Goal: Find specific page/section: Find specific page/section

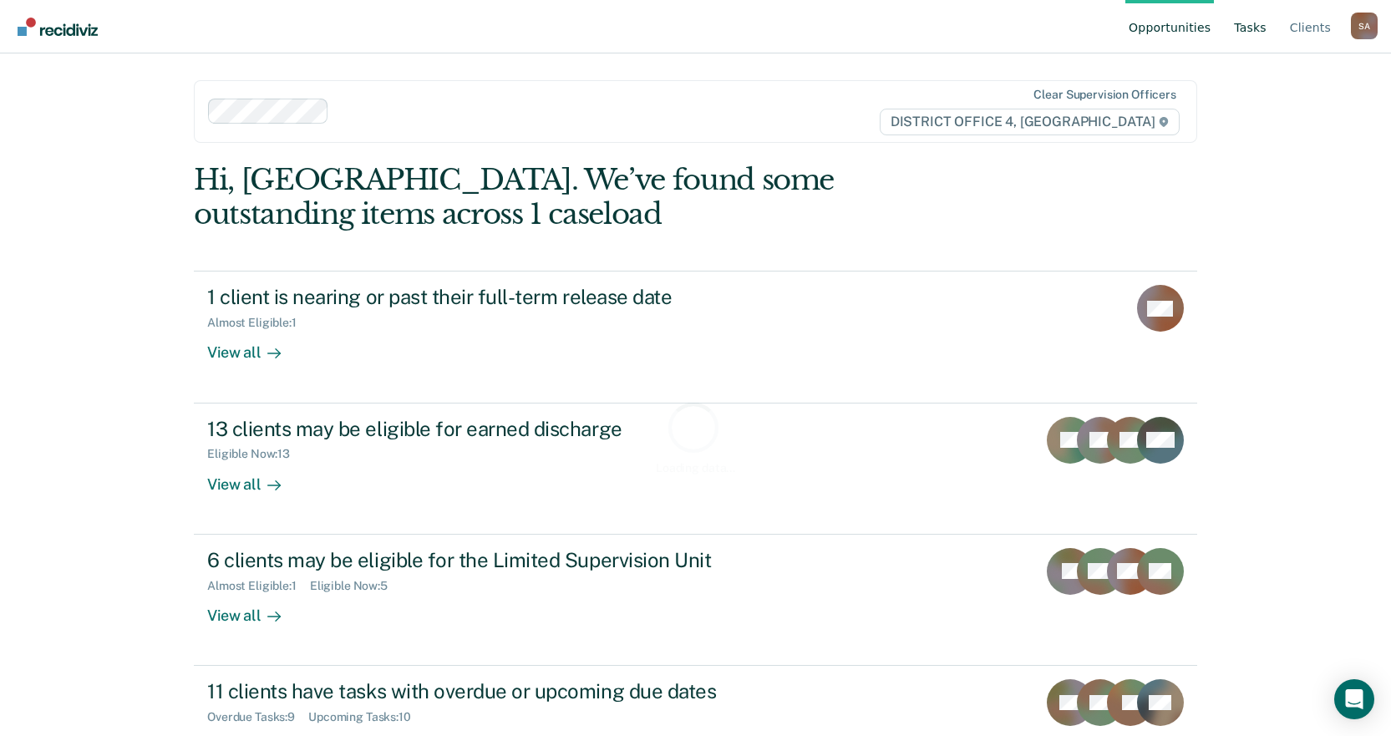
click at [1259, 30] on link "Tasks" at bounding box center [1250, 26] width 39 height 53
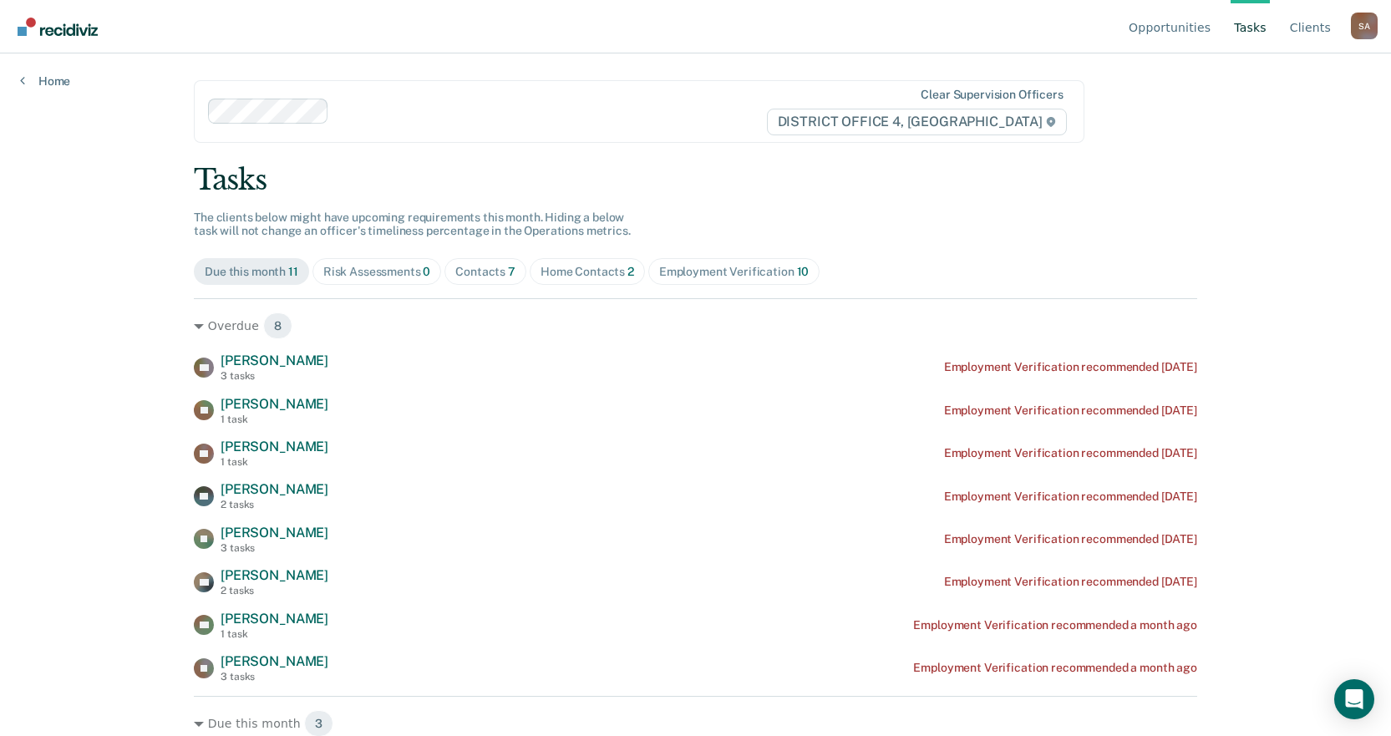
click at [582, 270] on div "Home Contacts 2" at bounding box center [588, 272] width 94 height 14
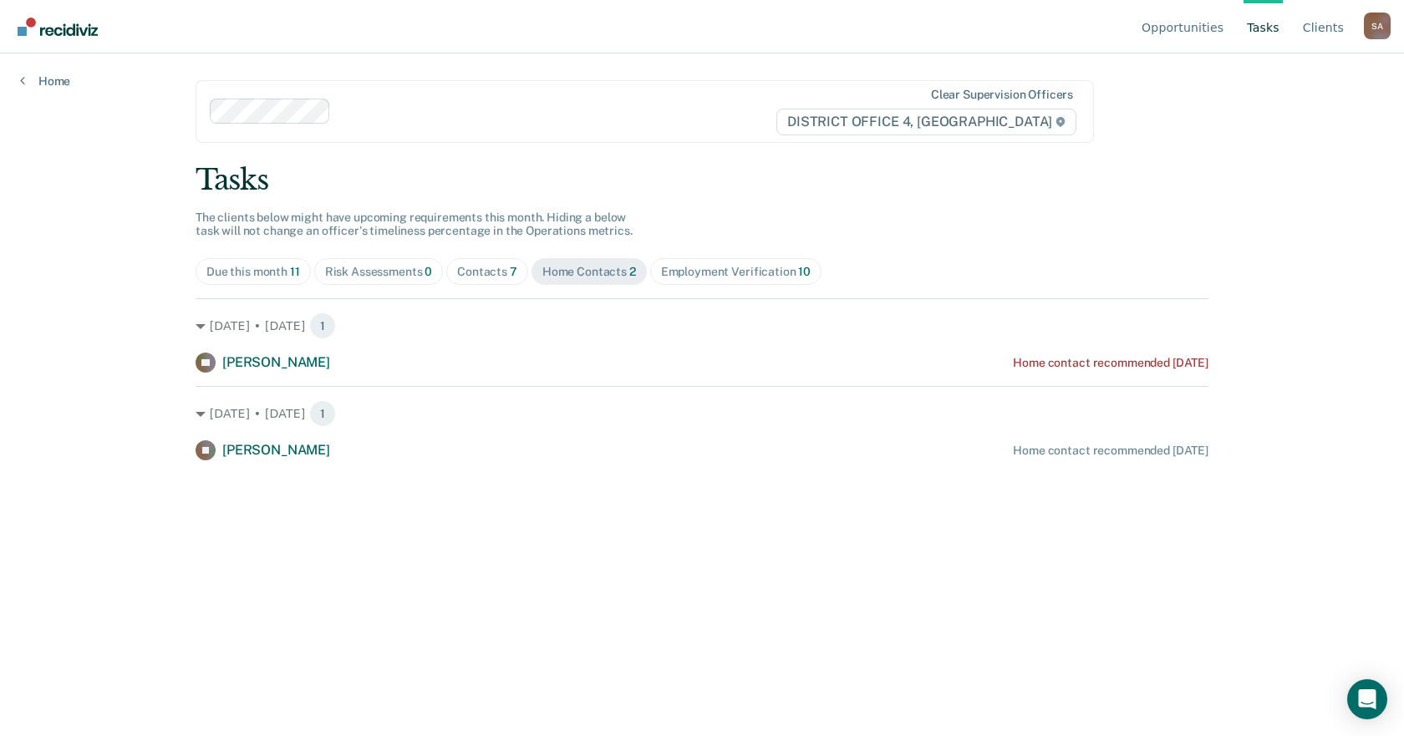
click at [485, 263] on span "Contacts 7" at bounding box center [487, 271] width 82 height 27
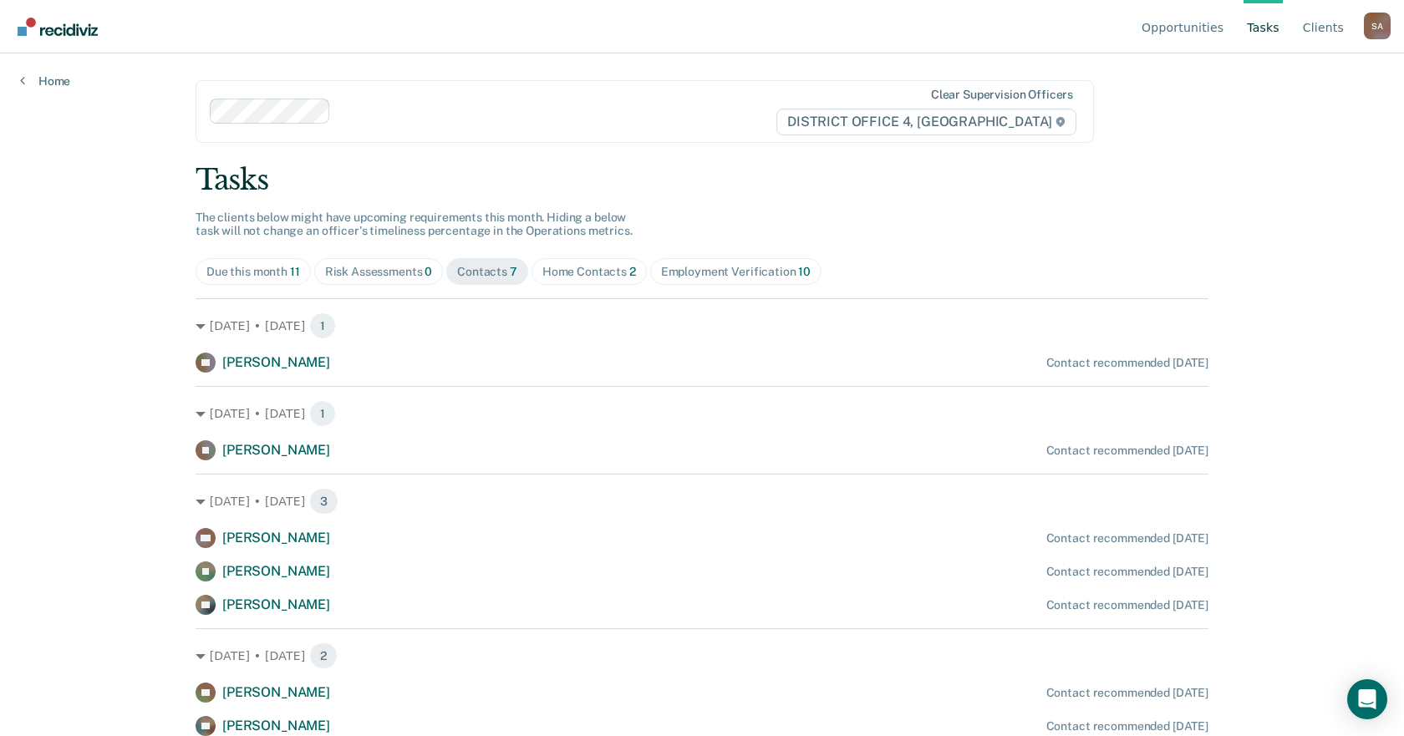
click at [608, 282] on span "Home Contacts 2" at bounding box center [588, 271] width 115 height 27
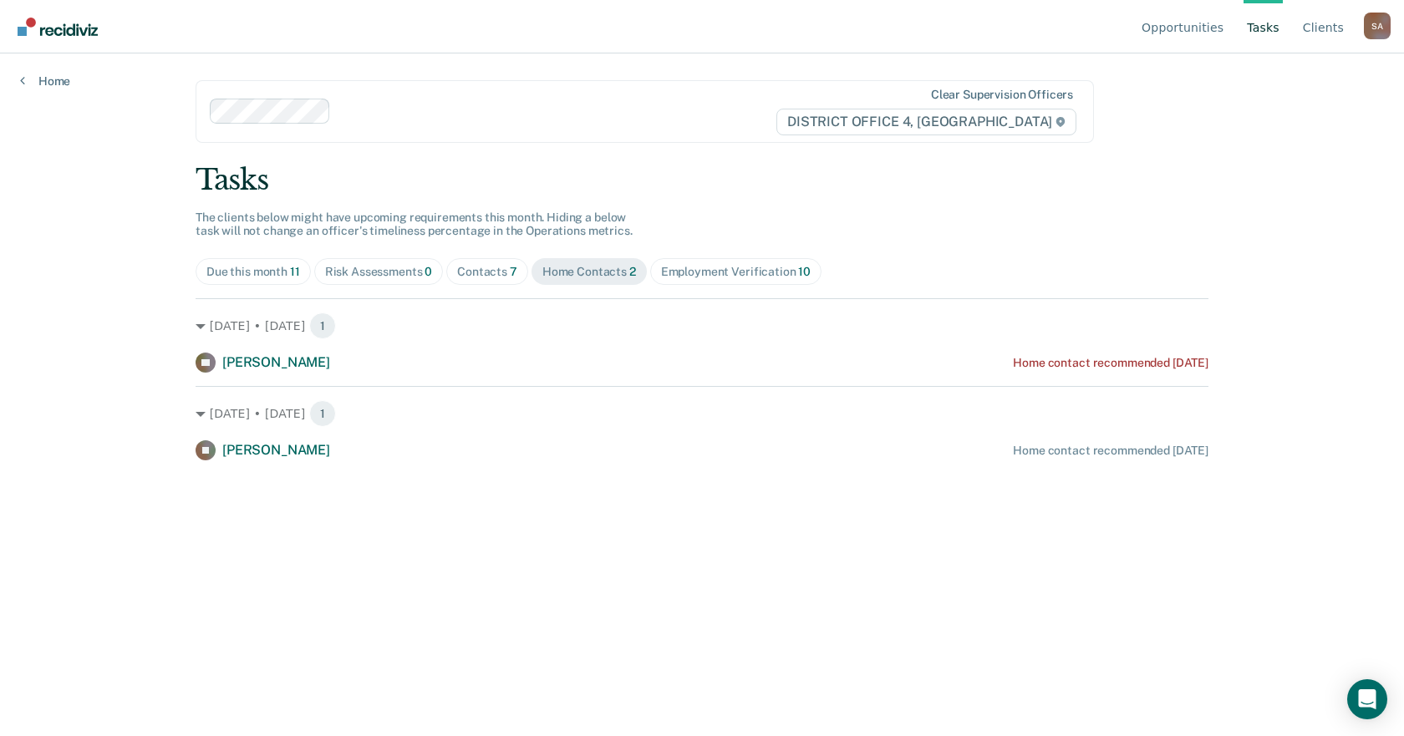
click at [506, 282] on span "Contacts 7" at bounding box center [487, 271] width 82 height 27
